Goal: Task Accomplishment & Management: Complete application form

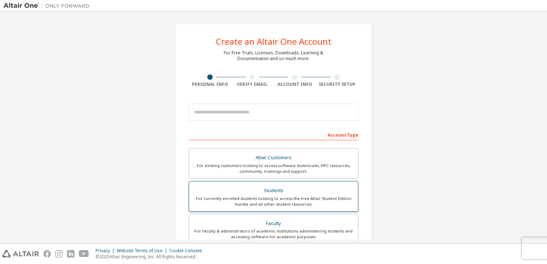
click at [268, 199] on div "For currently enrolled students looking to access the free Altair Student Editi…" at bounding box center [273, 201] width 161 height 11
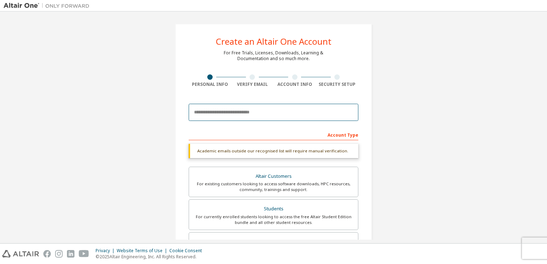
click at [249, 111] on input "email" at bounding box center [274, 112] width 170 height 17
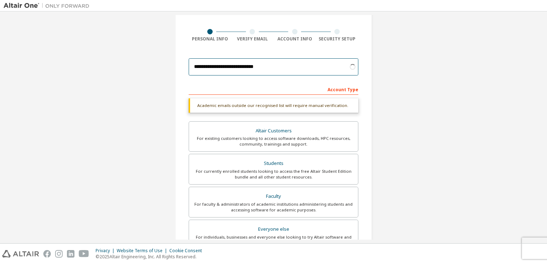
scroll to position [50, 0]
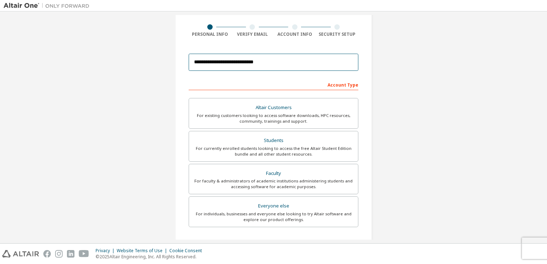
type input "**********"
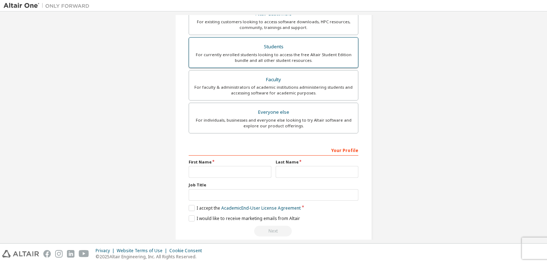
scroll to position [153, 0]
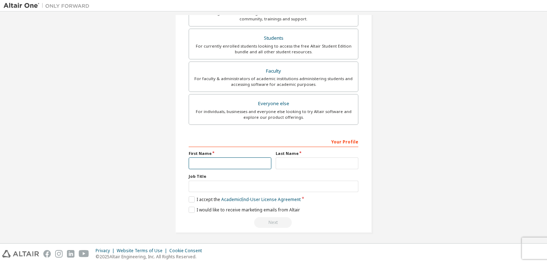
click at [235, 159] on input "text" at bounding box center [230, 164] width 83 height 12
type input "*****"
click at [292, 158] on input "text" at bounding box center [317, 164] width 83 height 12
type input "****"
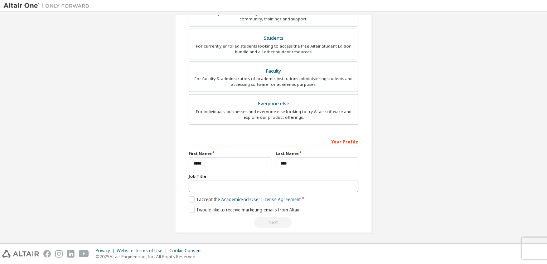
click at [257, 188] on input "text" at bounding box center [274, 187] width 170 height 12
click at [193, 200] on label "I accept the Academic End-User License Agreement" at bounding box center [245, 200] width 112 height 6
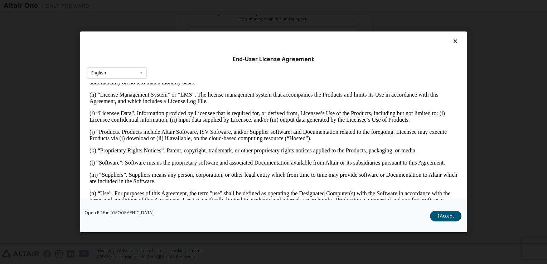
scroll to position [290, 0]
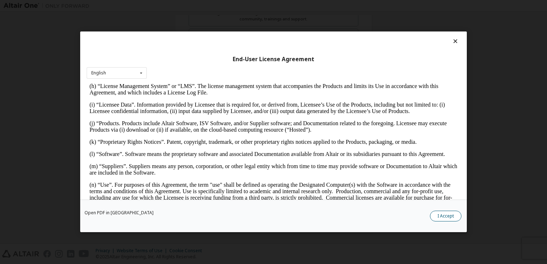
click at [443, 211] on button "I Accept" at bounding box center [446, 216] width 32 height 11
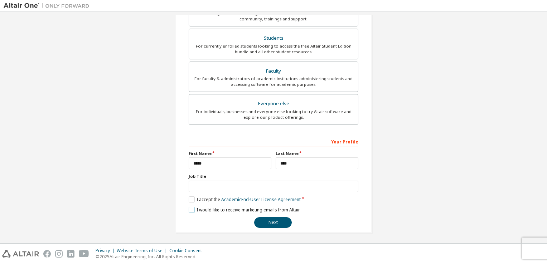
click at [192, 210] on label "I would like to receive marketing emails from Altair" at bounding box center [244, 210] width 111 height 6
click at [265, 221] on button "Next" at bounding box center [273, 222] width 38 height 11
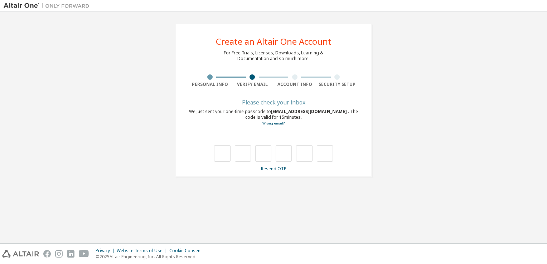
scroll to position [0, 0]
type input "*"
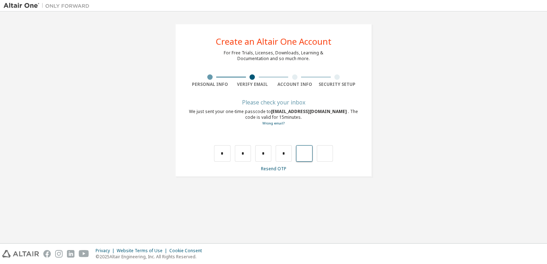
type input "*"
